Goal: Information Seeking & Learning: Learn about a topic

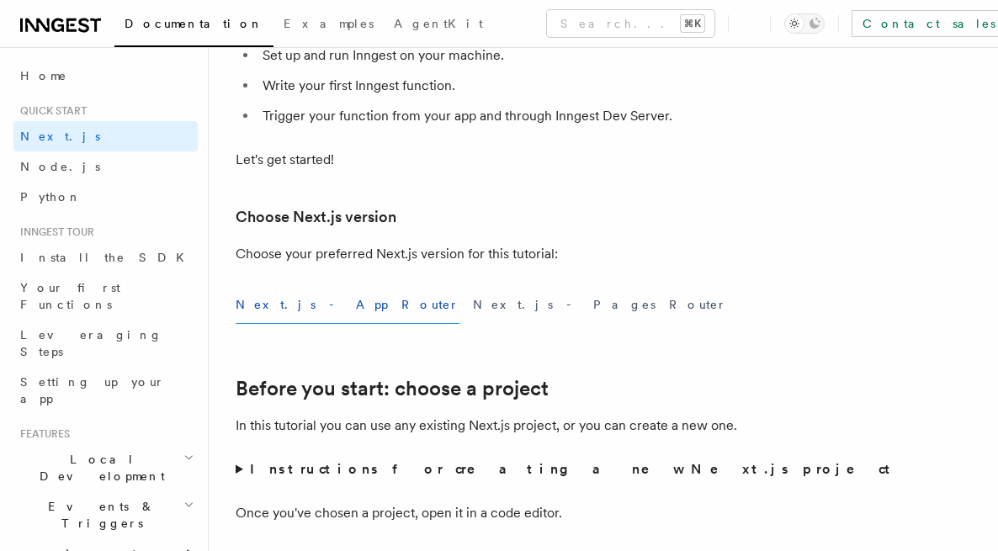
scroll to position [371, 0]
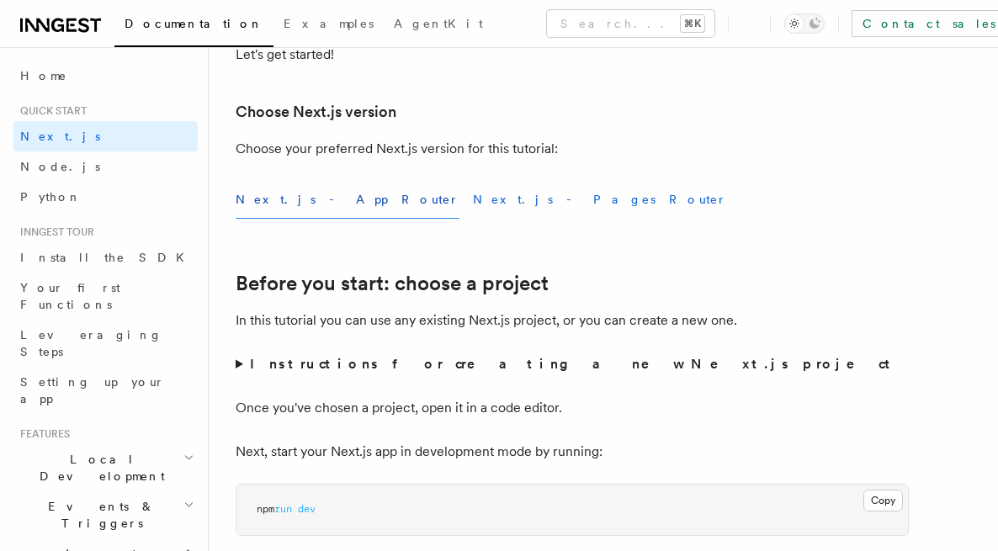
click at [473, 201] on button "Next.js - Pages Router" at bounding box center [600, 200] width 254 height 38
click at [291, 204] on button "Next.js - App Router" at bounding box center [348, 200] width 224 height 38
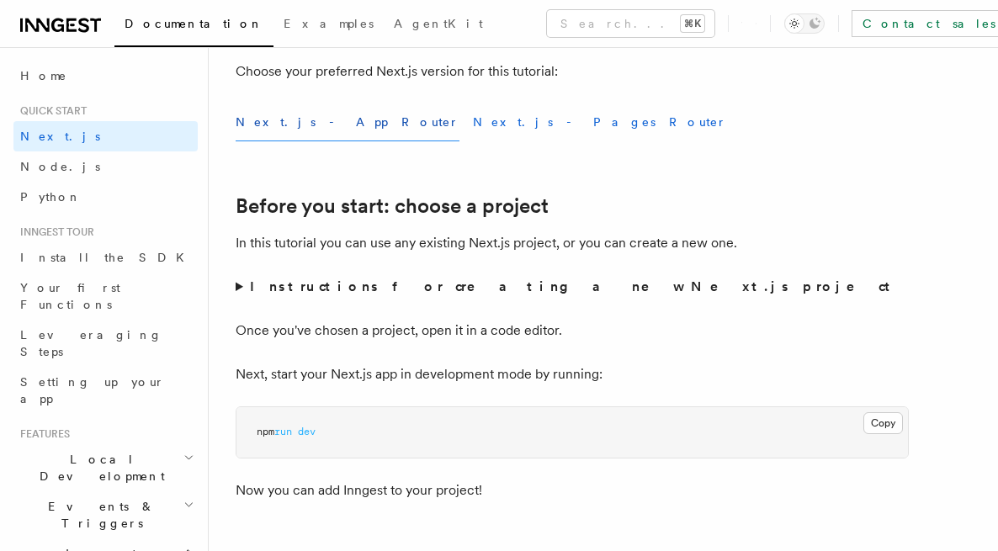
click at [473, 119] on button "Next.js - Pages Router" at bounding box center [600, 123] width 254 height 38
click at [309, 120] on button "Next.js - App Router" at bounding box center [348, 123] width 224 height 38
click at [473, 120] on button "Next.js - Pages Router" at bounding box center [600, 123] width 254 height 38
click at [313, 123] on button "Next.js - App Router" at bounding box center [348, 123] width 224 height 38
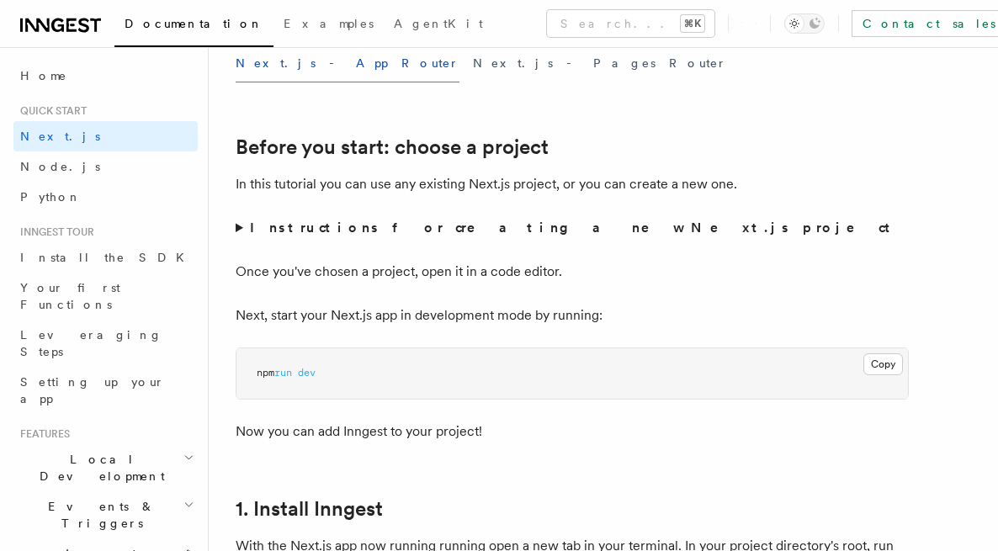
scroll to position [603, 0]
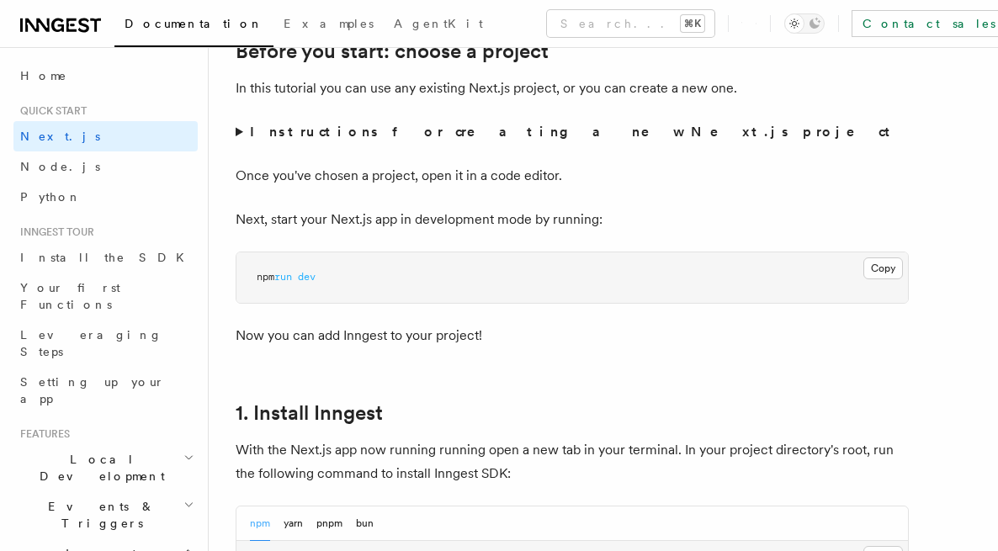
click at [241, 131] on summary "Instructions for creating a new Next.js project" at bounding box center [572, 132] width 673 height 24
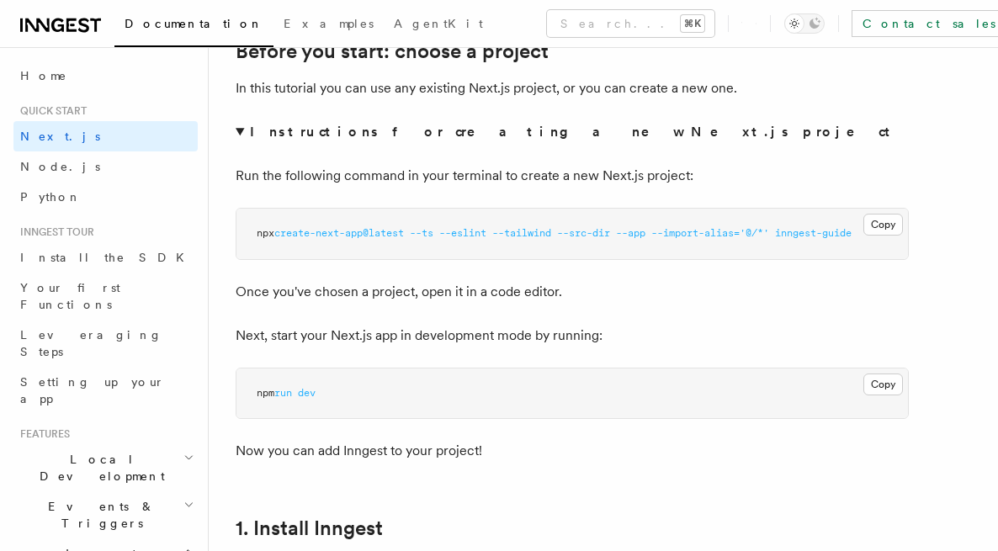
click at [242, 130] on summary "Instructions for creating a new Next.js project" at bounding box center [572, 132] width 673 height 24
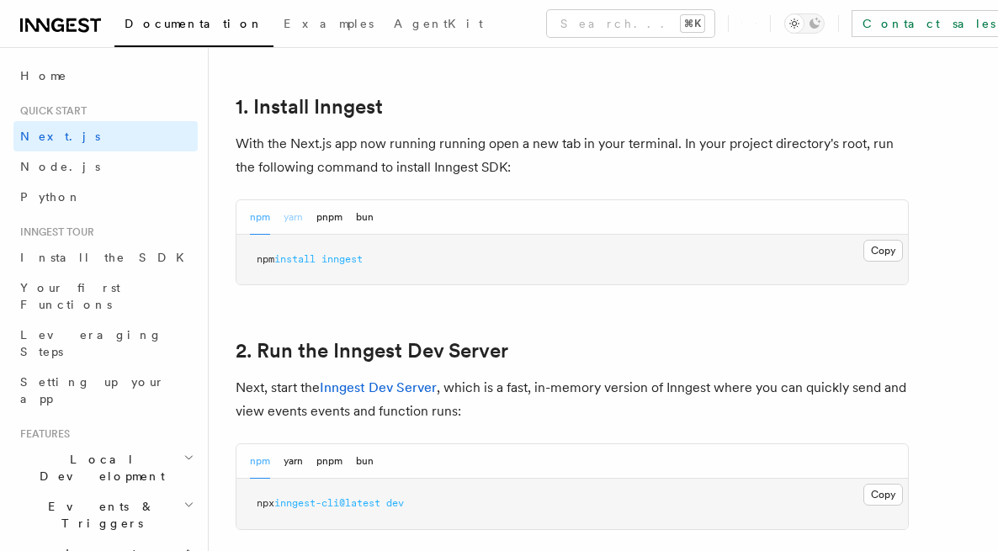
click at [291, 204] on button "yarn" at bounding box center [293, 217] width 19 height 35
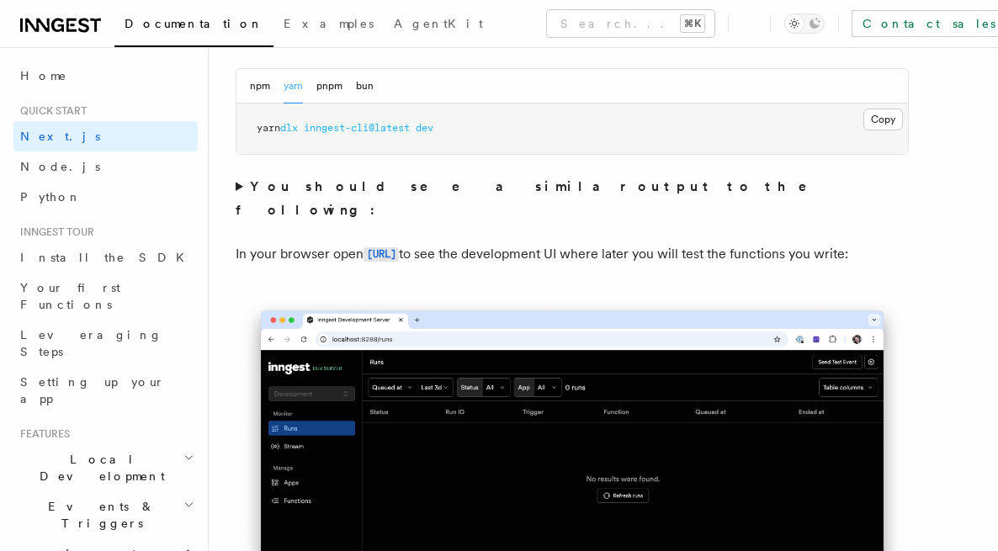
scroll to position [1297, 0]
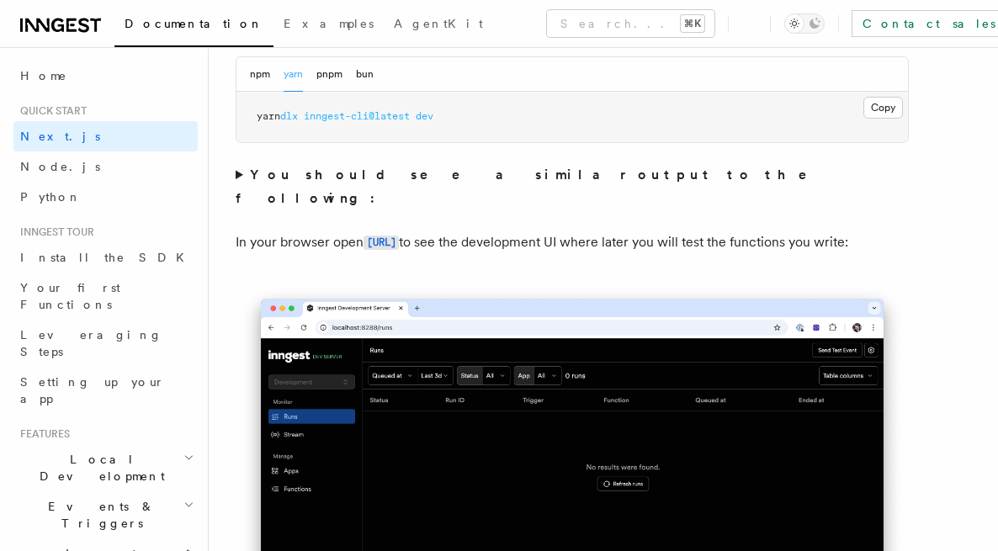
click at [236, 173] on summary "You should see a similar output to the following:" at bounding box center [572, 186] width 673 height 47
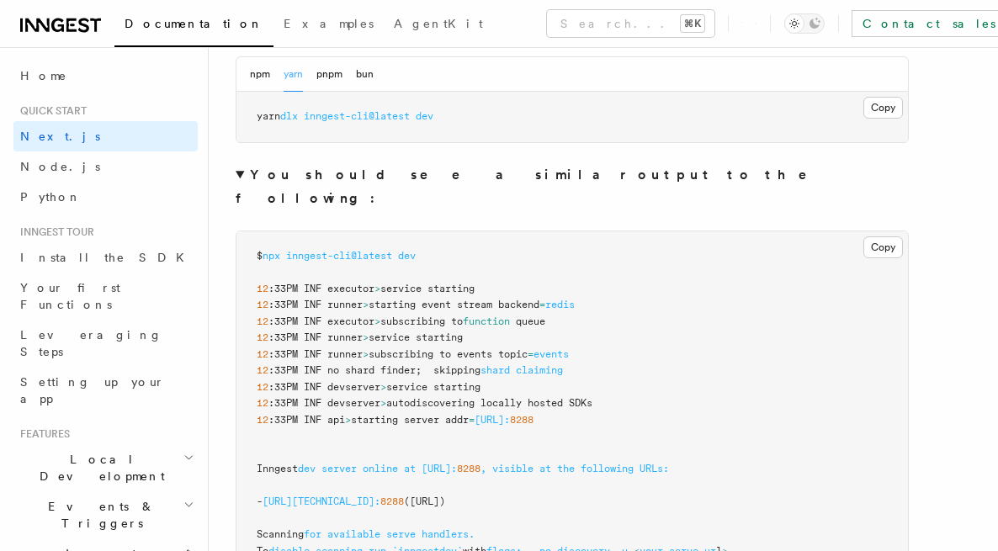
click at [242, 173] on summary "You should see a similar output to the following:" at bounding box center [572, 186] width 673 height 47
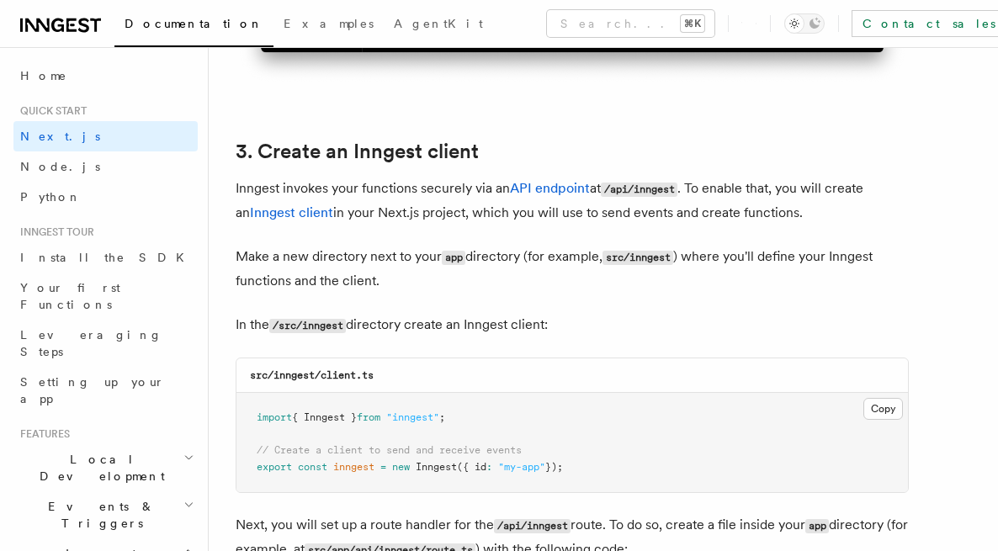
scroll to position [1985, 0]
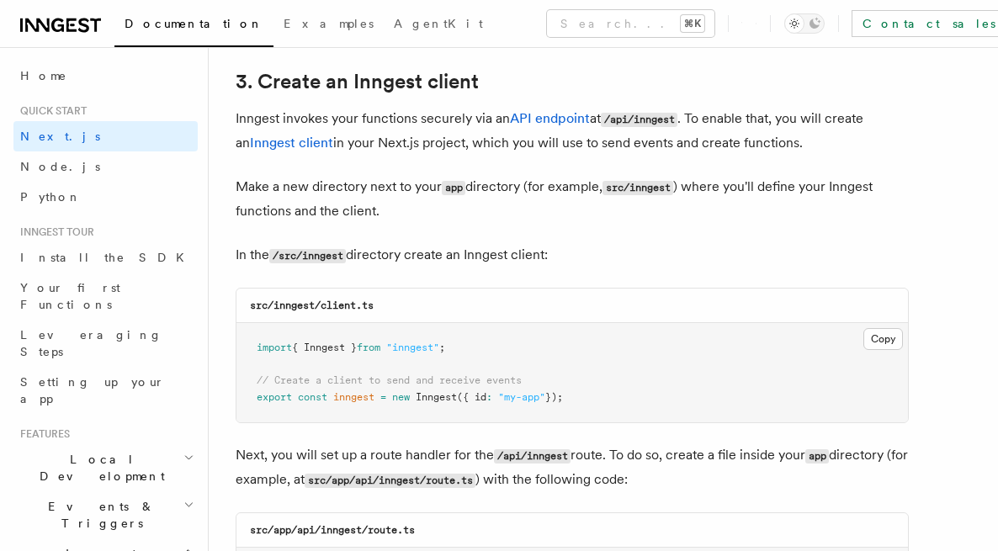
click at [165, 444] on h2 "Local Development" at bounding box center [105, 467] width 184 height 47
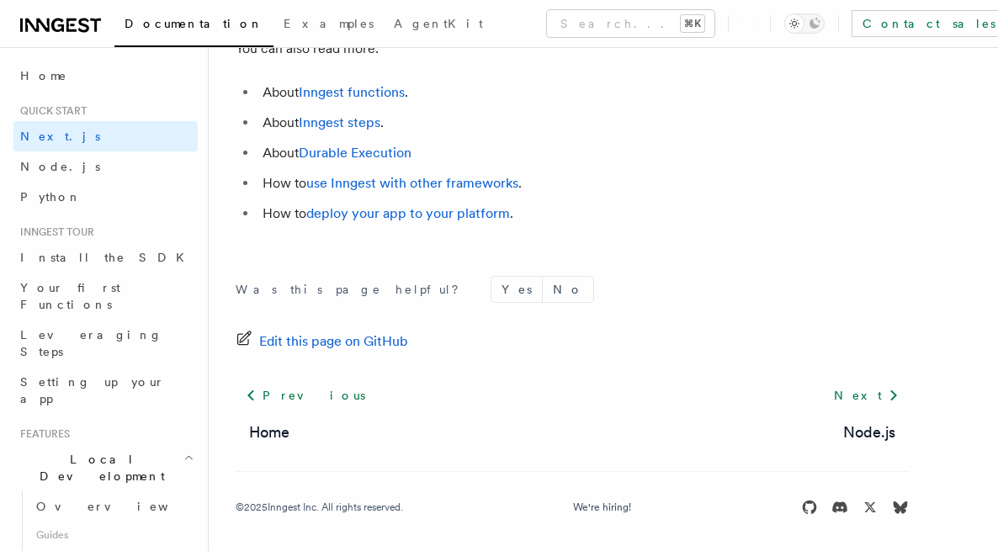
scroll to position [144, 0]
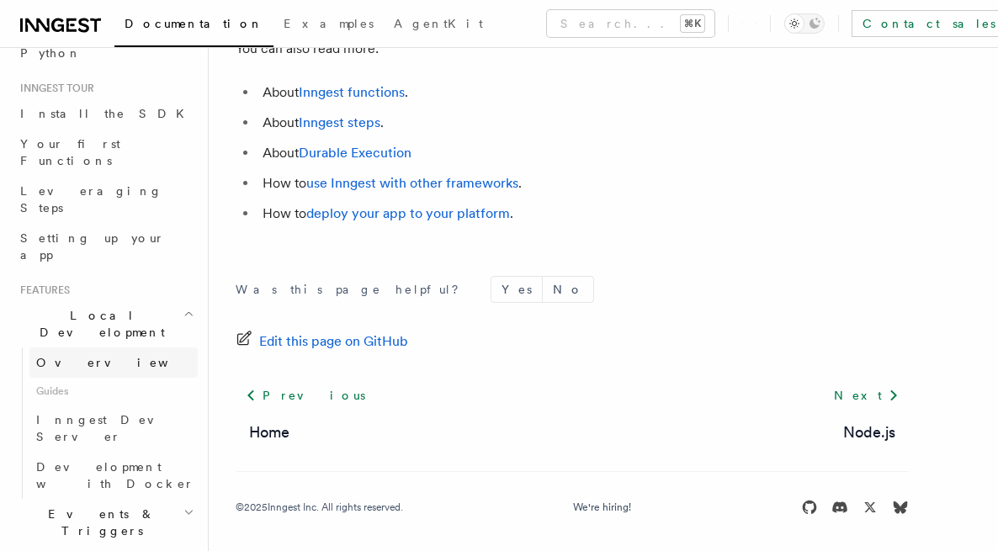
click at [88, 348] on link "Overview" at bounding box center [113, 363] width 168 height 30
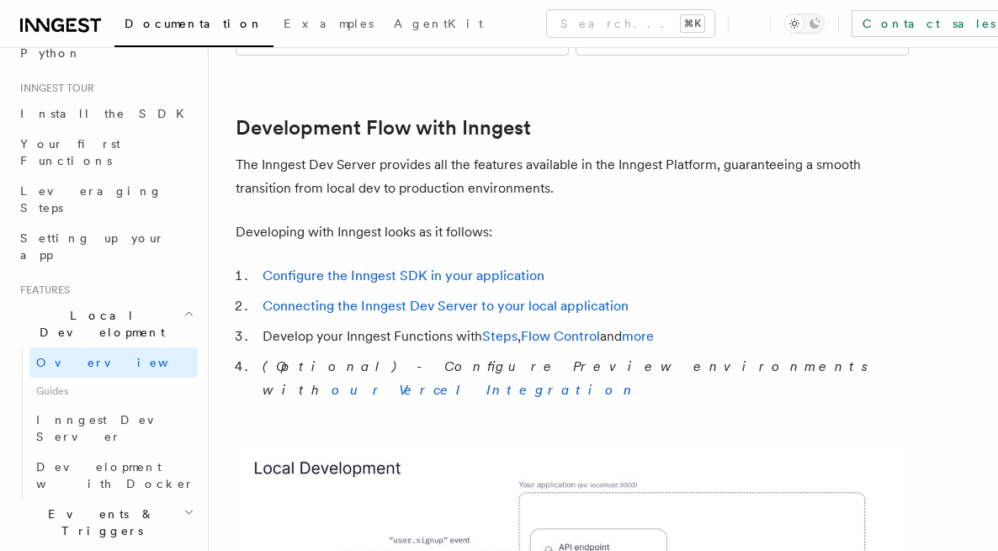
scroll to position [953, 0]
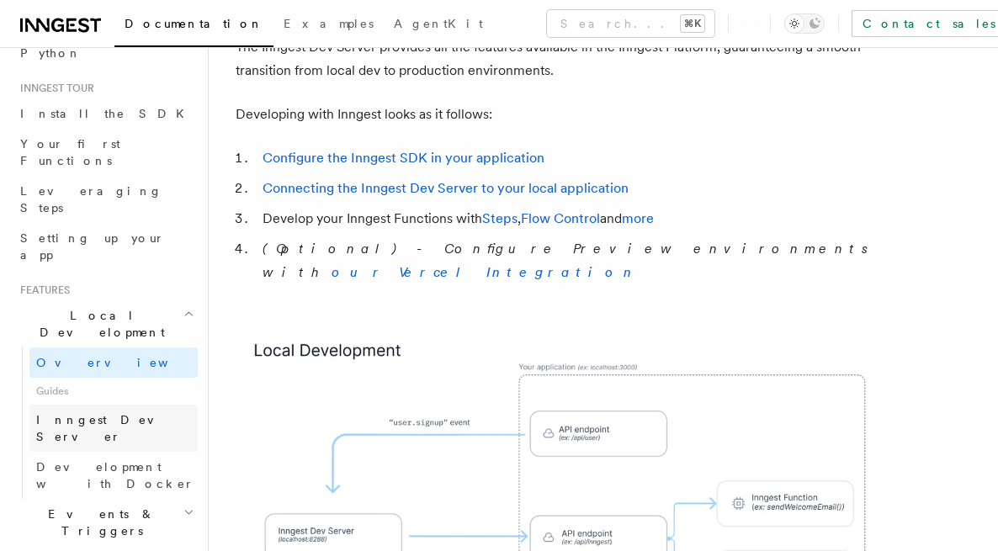
click at [113, 413] on span "Inngest Dev Server" at bounding box center [108, 428] width 144 height 30
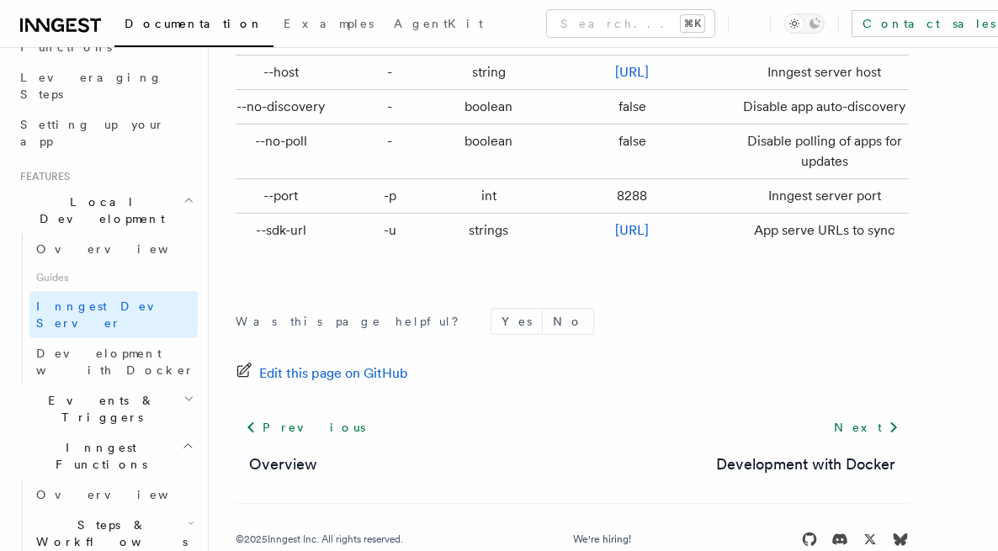
scroll to position [396, 0]
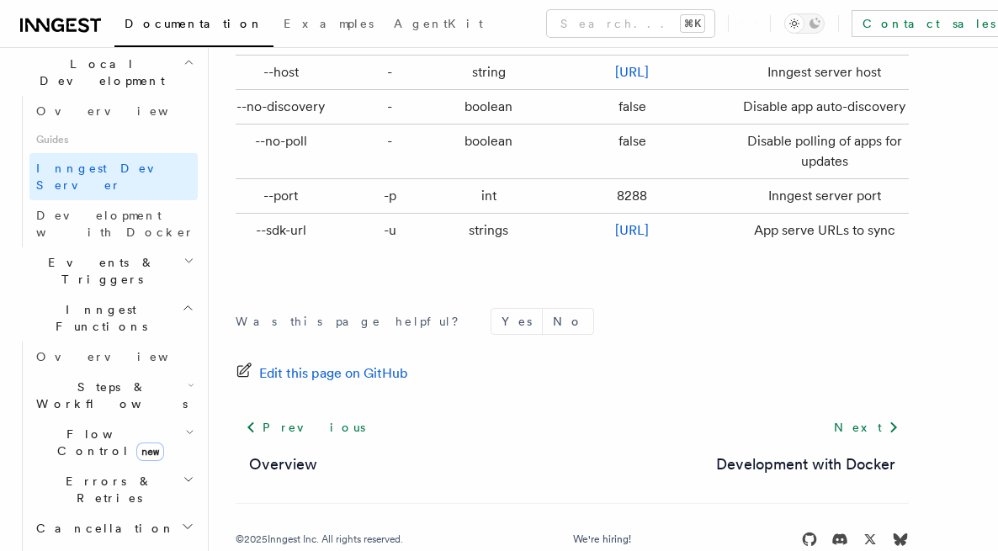
click at [130, 247] on h2 "Events & Triggers" at bounding box center [105, 270] width 184 height 47
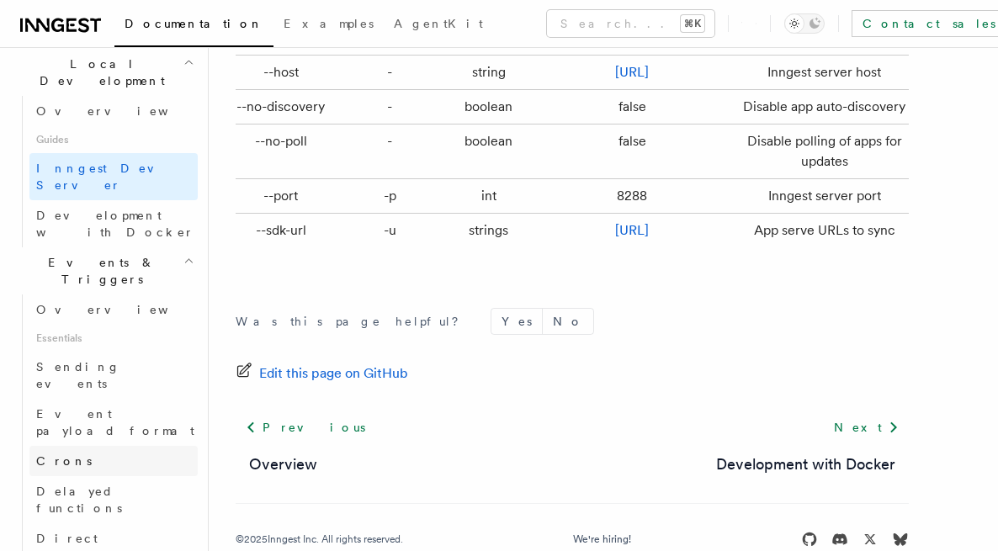
click at [69, 446] on link "Crons" at bounding box center [113, 461] width 168 height 30
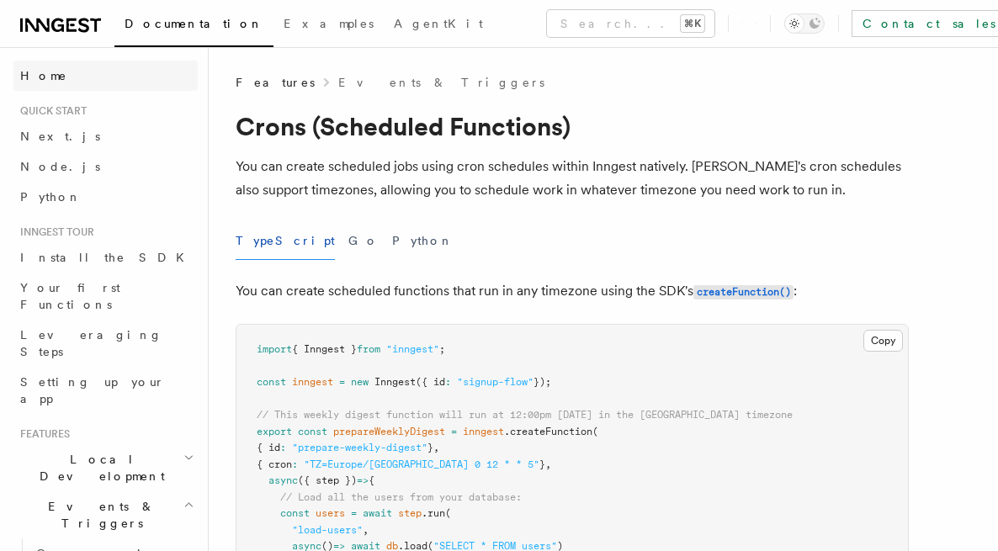
click at [64, 65] on link "Home" at bounding box center [105, 76] width 184 height 30
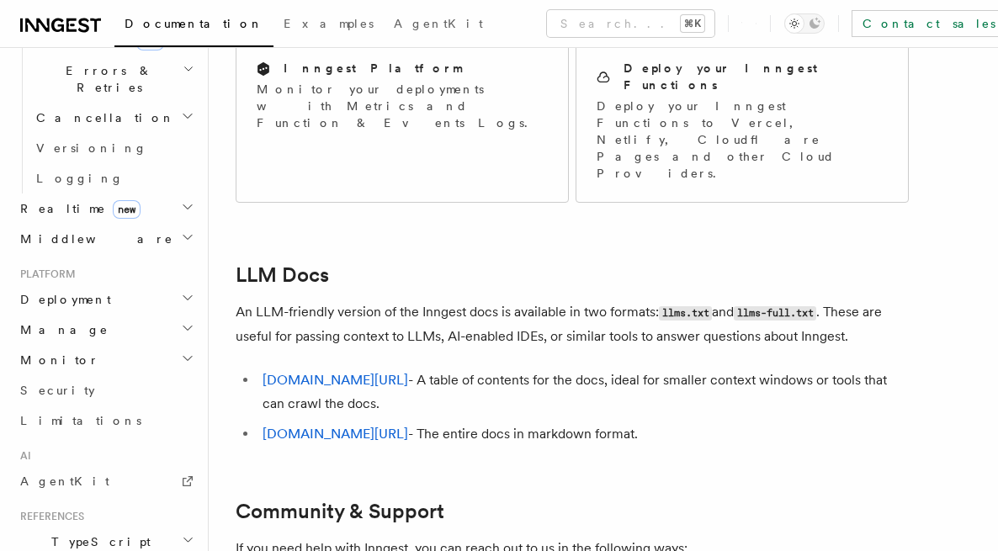
scroll to position [507, 0]
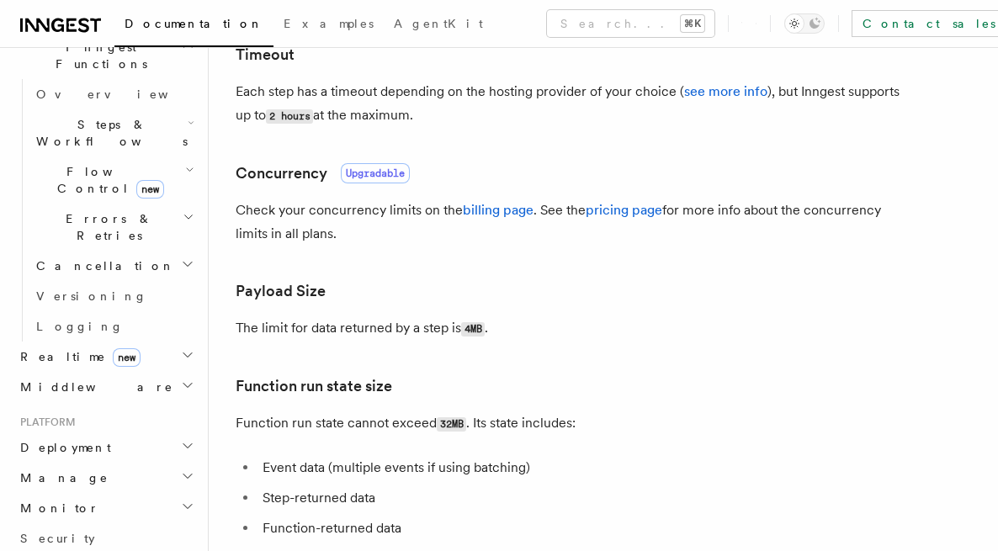
scroll to position [491, 0]
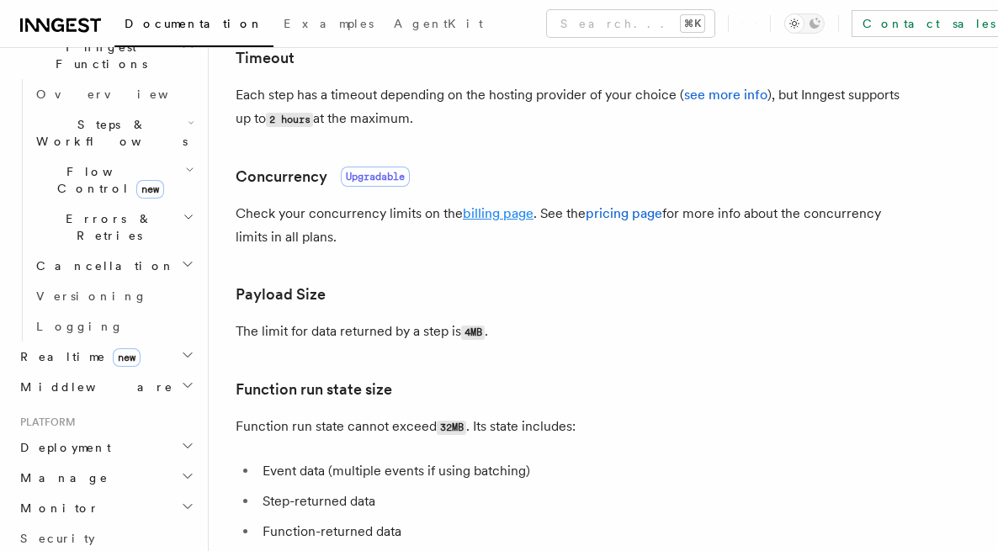
click at [494, 211] on link "billing page" at bounding box center [498, 213] width 71 height 16
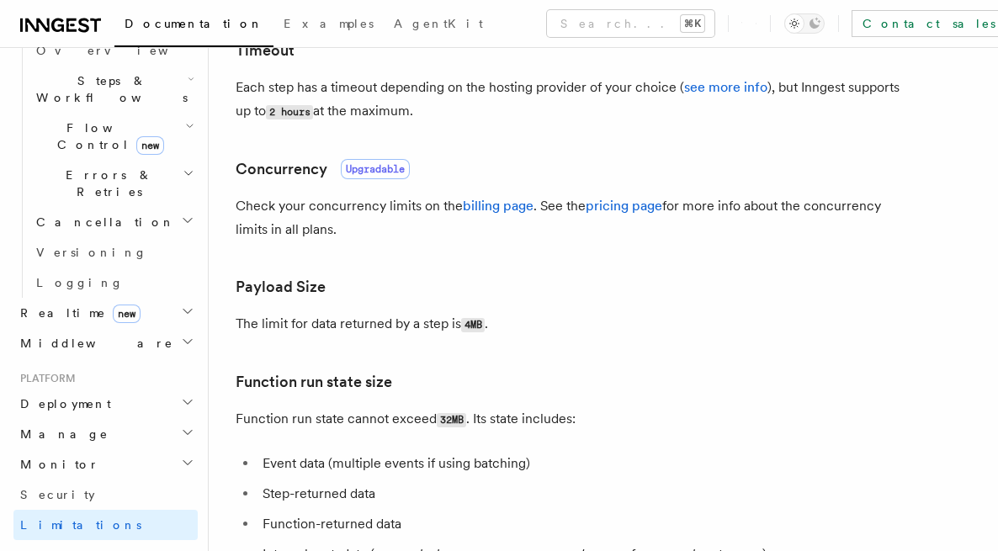
scroll to position [495, 0]
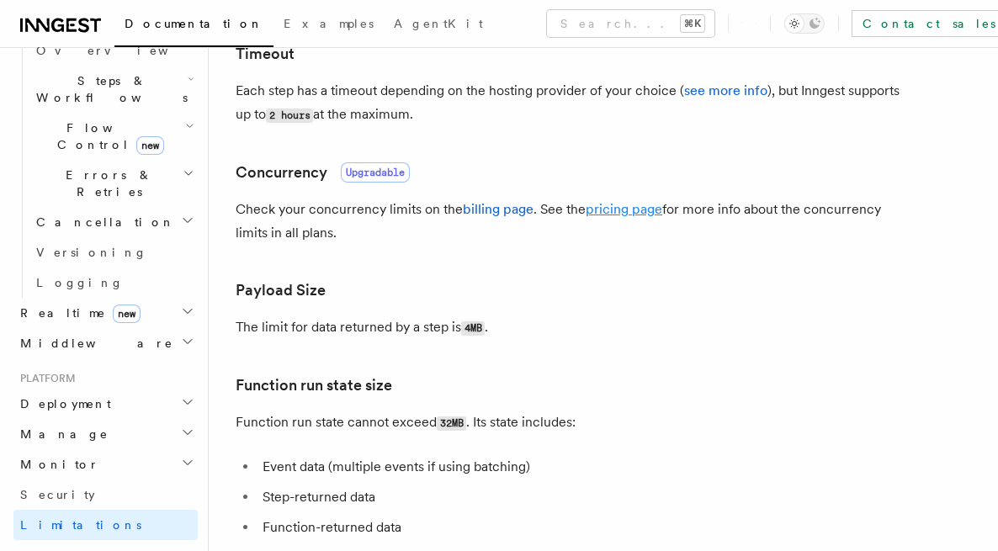
click at [596, 210] on link "pricing page" at bounding box center [624, 209] width 77 height 16
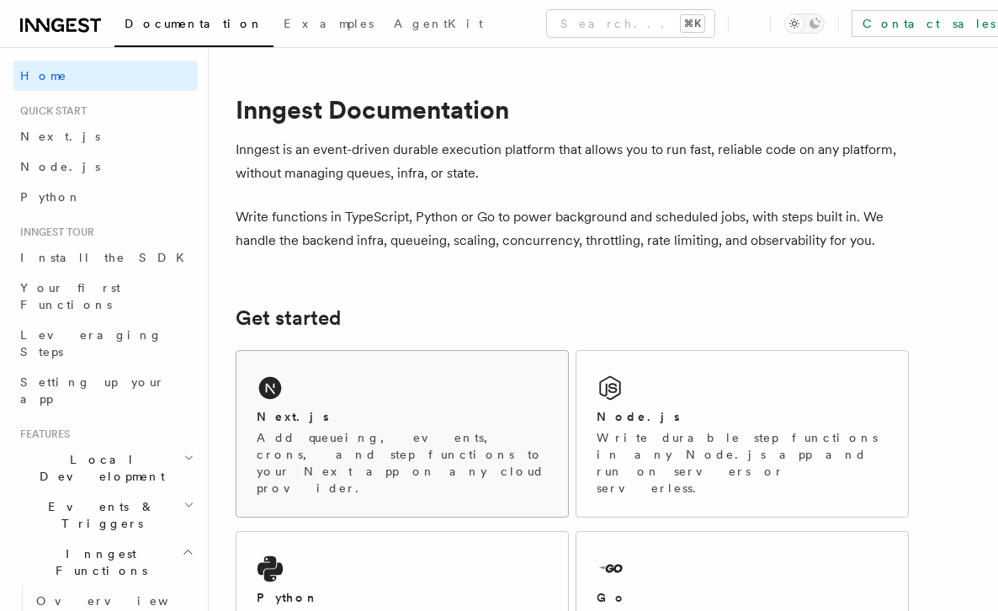
click at [438, 417] on div "Next.js" at bounding box center [402, 417] width 291 height 18
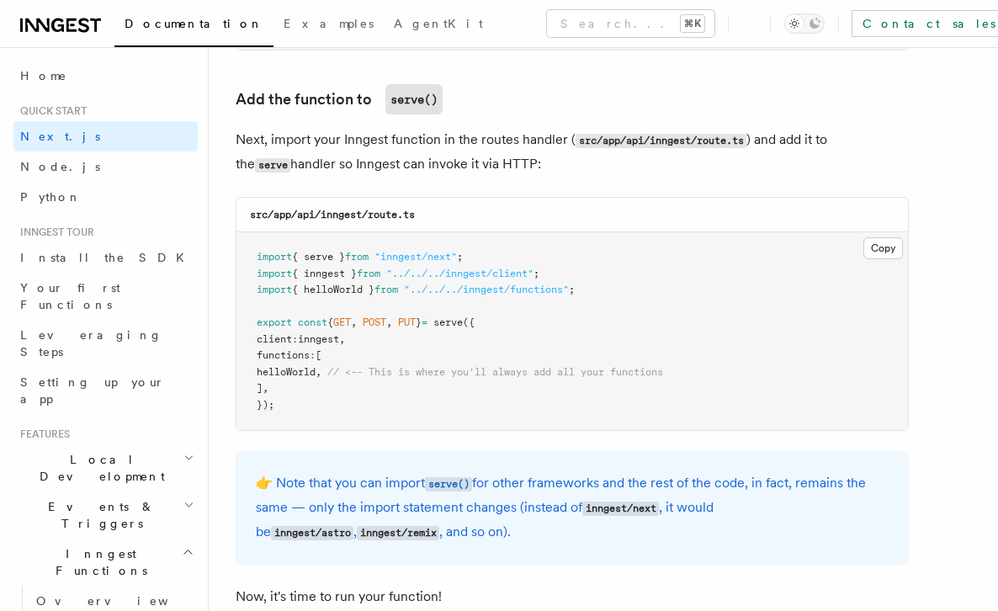
scroll to position [2948, 0]
